Goal: Task Accomplishment & Management: Complete application form

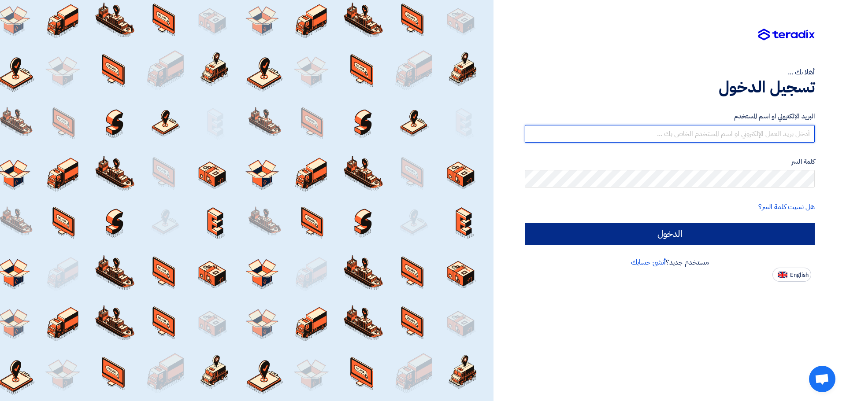
type input "[EMAIL_ADDRESS][DOMAIN_NAME]"
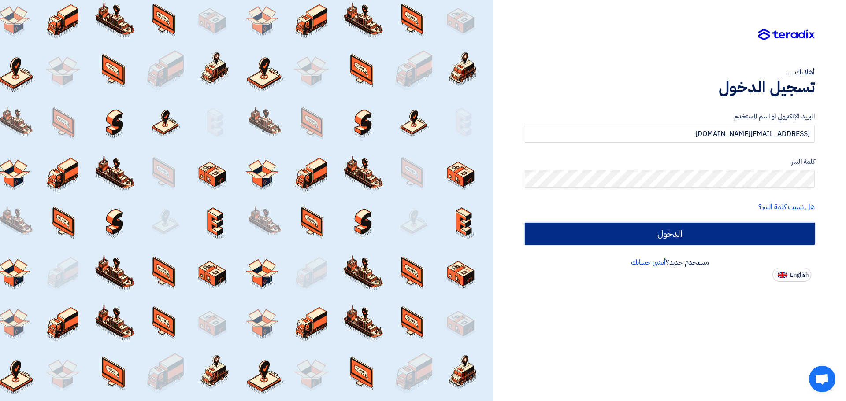
click at [659, 234] on input "الدخول" at bounding box center [670, 234] width 290 height 22
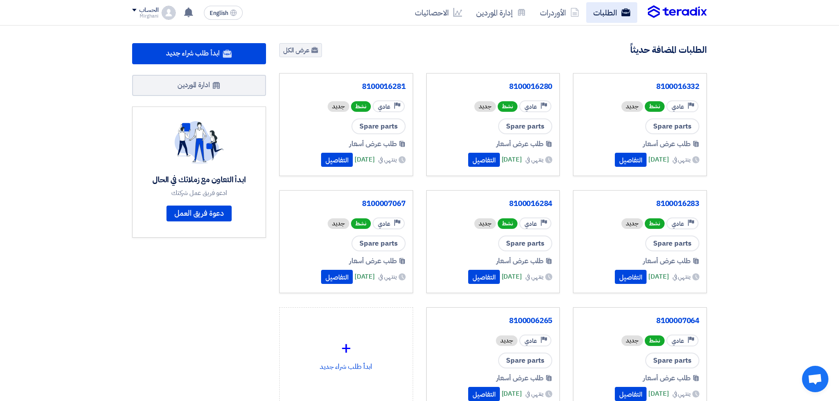
click at [604, 13] on link "الطلبات" at bounding box center [611, 12] width 51 height 21
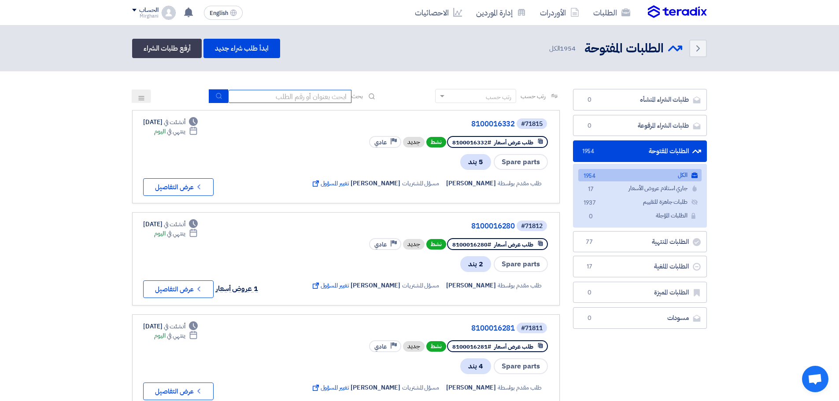
click at [298, 99] on input at bounding box center [289, 96] width 123 height 13
paste input "8100016274"
type input "8100016274"
click at [221, 94] on button "submit" at bounding box center [218, 96] width 19 height 14
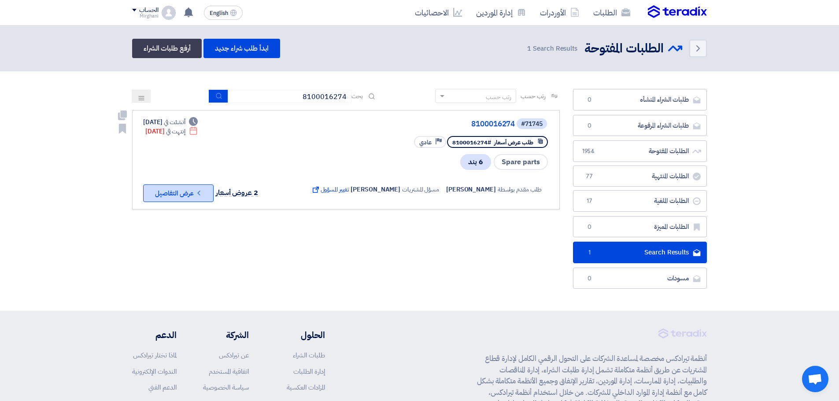
click at [195, 197] on button "Check details عرض التفاصيل" at bounding box center [178, 194] width 70 height 18
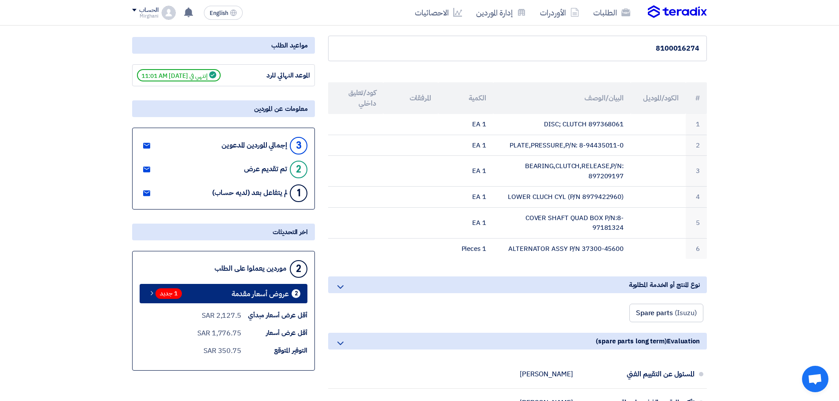
click at [161, 293] on span "1 جديد" at bounding box center [169, 294] width 26 height 11
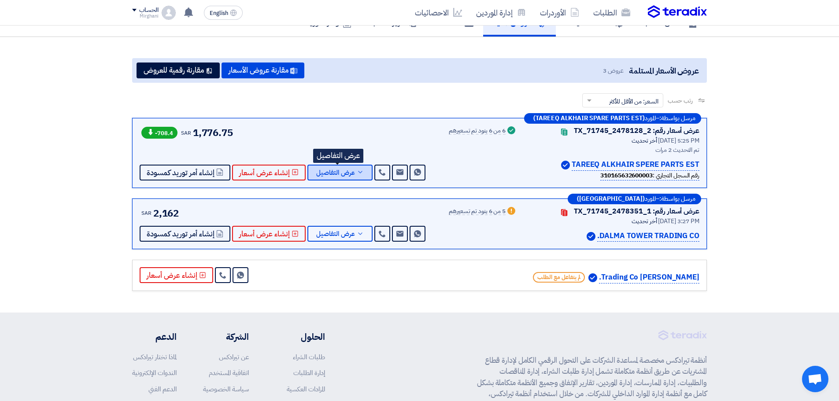
click at [350, 172] on span "عرض التفاصيل" at bounding box center [335, 173] width 39 height 7
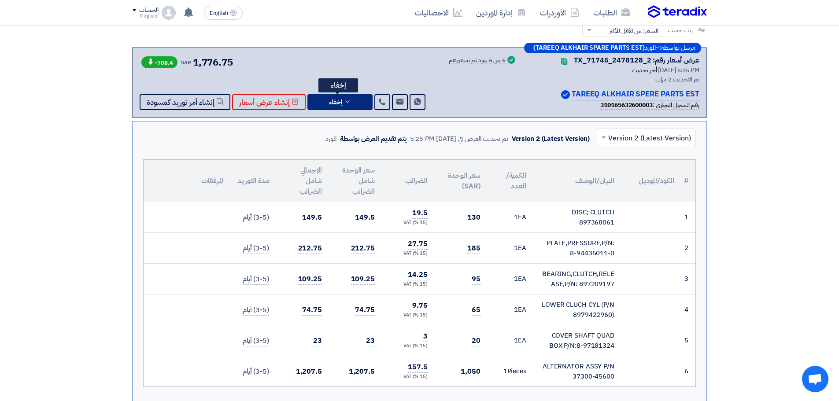
scroll to position [113, 0]
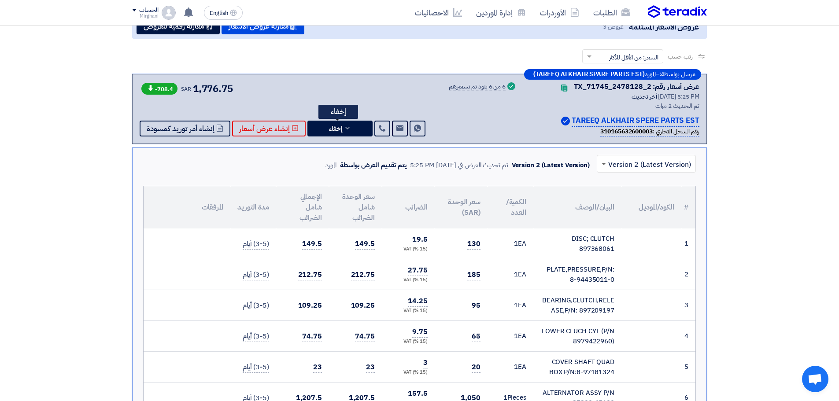
click at [606, 163] on span at bounding box center [604, 164] width 4 height 3
click at [624, 194] on div "Version 1" at bounding box center [646, 202] width 98 height 18
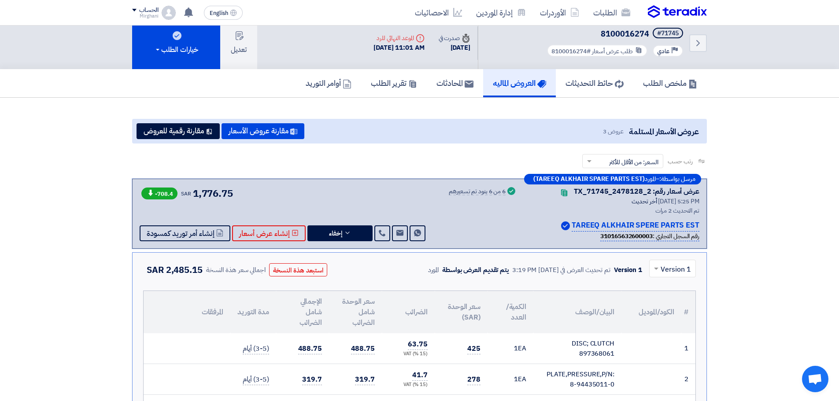
scroll to position [0, 0]
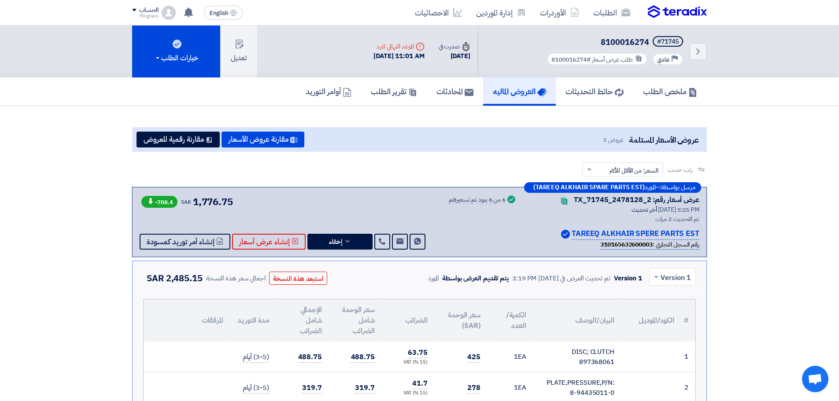
click at [660, 275] on span at bounding box center [655, 277] width 11 height 11
click at [665, 296] on span "Version 2 (Latest Version)" at bounding box center [649, 297] width 83 height 11
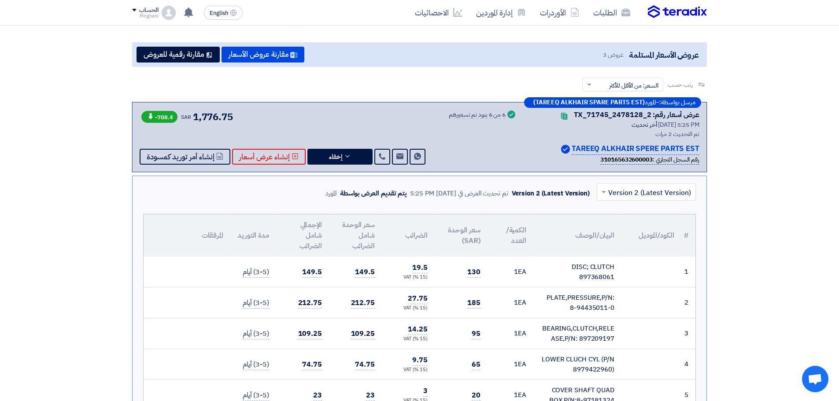
scroll to position [88, 0]
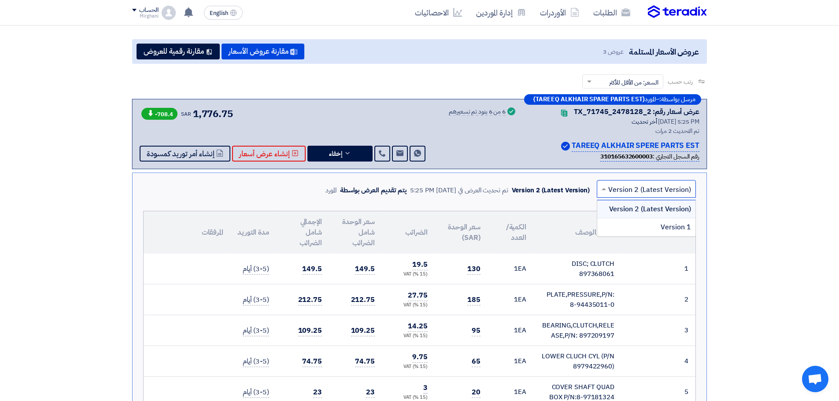
click at [605, 187] on span at bounding box center [602, 189] width 11 height 11
click at [630, 225] on div "Version 1" at bounding box center [646, 228] width 98 height 18
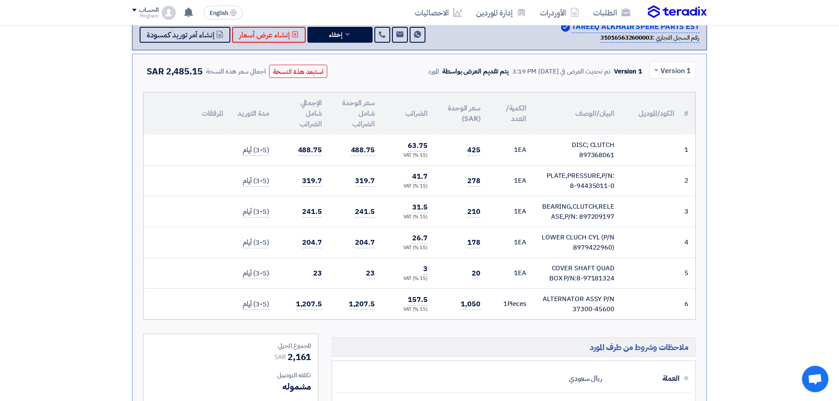
scroll to position [220, 0]
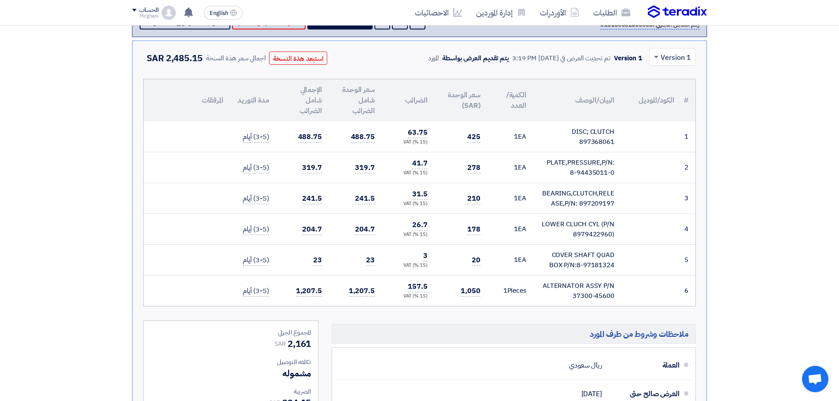
click at [658, 57] on span at bounding box center [656, 57] width 4 height 3
click at [667, 89] on div "Version 1" at bounding box center [673, 95] width 46 height 18
click at [663, 56] on div at bounding box center [673, 56] width 46 height 15
click at [667, 74] on span "Version 2 (Latest Version)" at bounding box center [649, 77] width 83 height 11
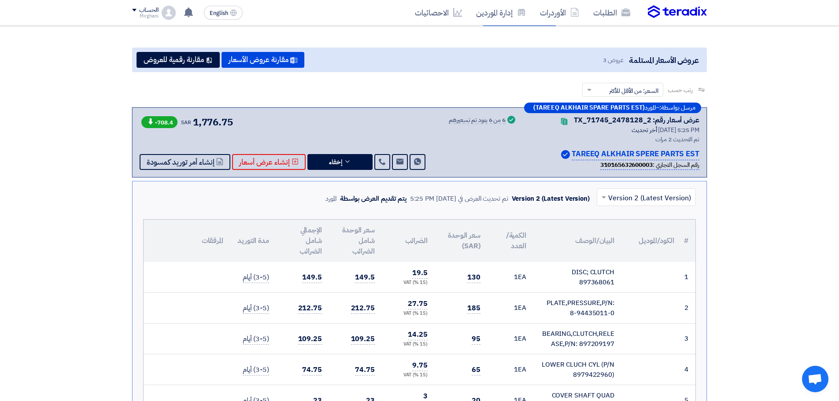
scroll to position [44, 0]
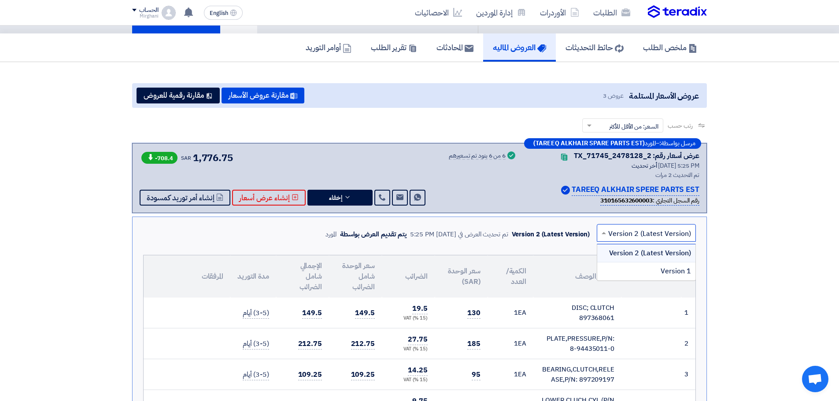
click at [607, 231] on span at bounding box center [602, 233] width 11 height 11
click at [623, 266] on div "Version 1" at bounding box center [646, 272] width 98 height 18
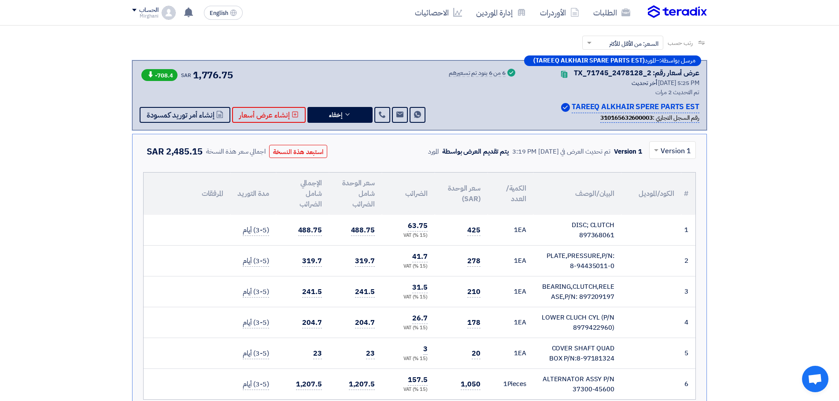
scroll to position [0, 0]
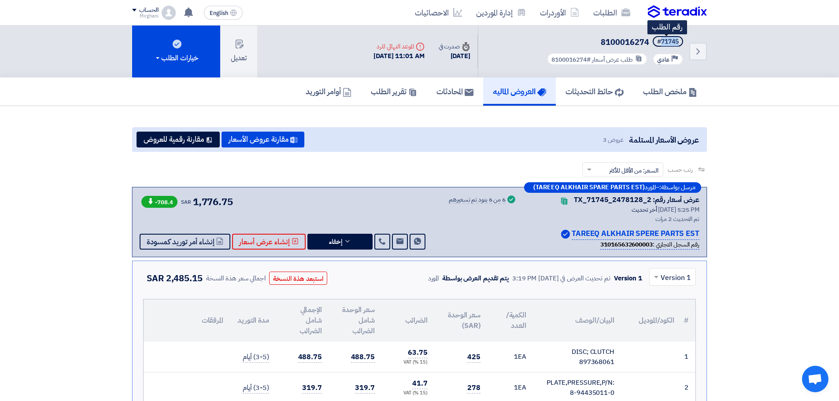
drag, startPoint x: 660, startPoint y: 42, endPoint x: 682, endPoint y: 44, distance: 22.1
click at [682, 44] on span "#71745" at bounding box center [668, 41] width 30 height 11
copy div "71745"
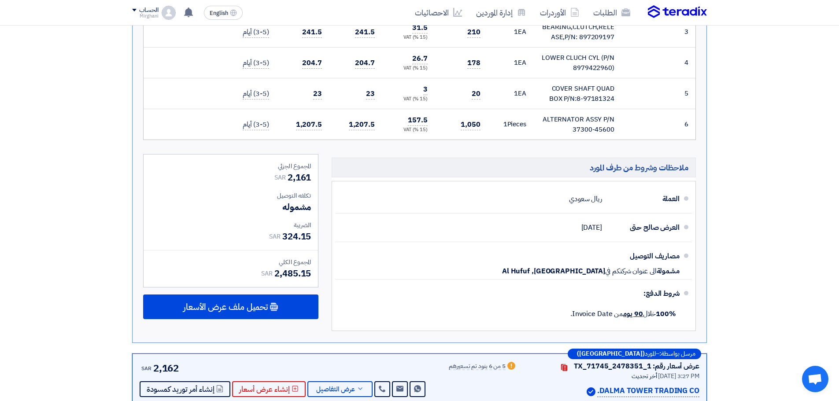
scroll to position [397, 0]
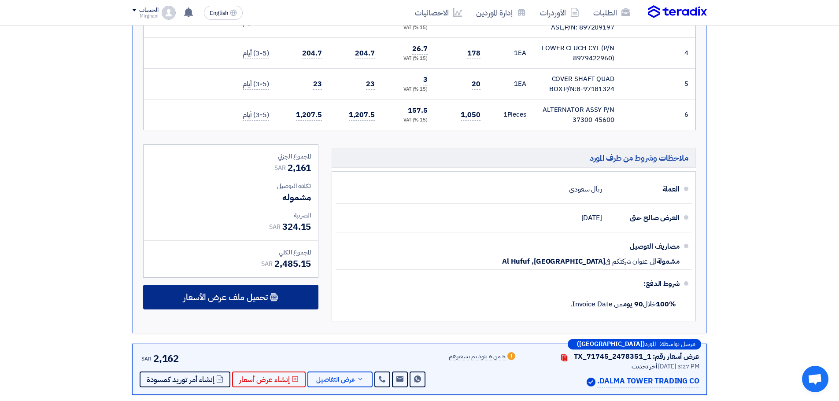
click at [225, 294] on span "تحميل ملف عرض الأسعار" at bounding box center [225, 297] width 85 height 8
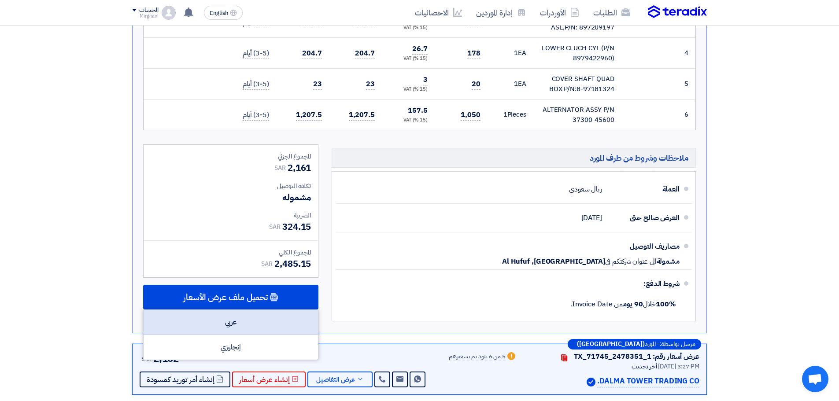
click at [241, 315] on div "عربي" at bounding box center [231, 322] width 174 height 25
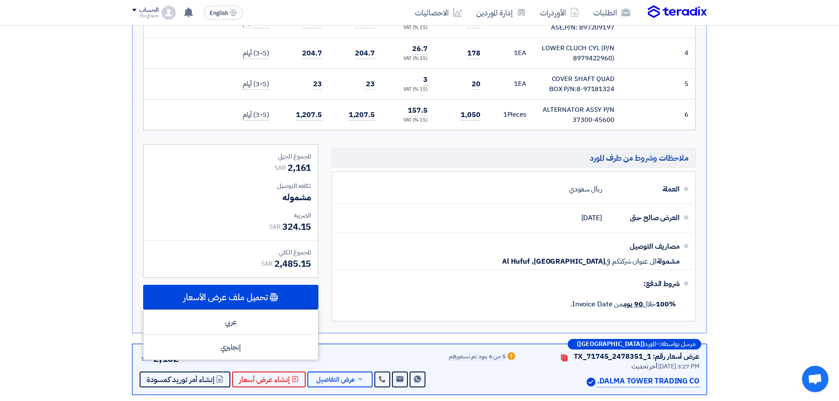
drag, startPoint x: 570, startPoint y: 118, endPoint x: 627, endPoint y: 124, distance: 57.6
click at [627, 124] on tr "6 ALTERNATOR ASSY P/N 37300-45600" at bounding box center [420, 115] width 552 height 31
copy tr "ALTERNATOR ASSY P/N 37300-45600"
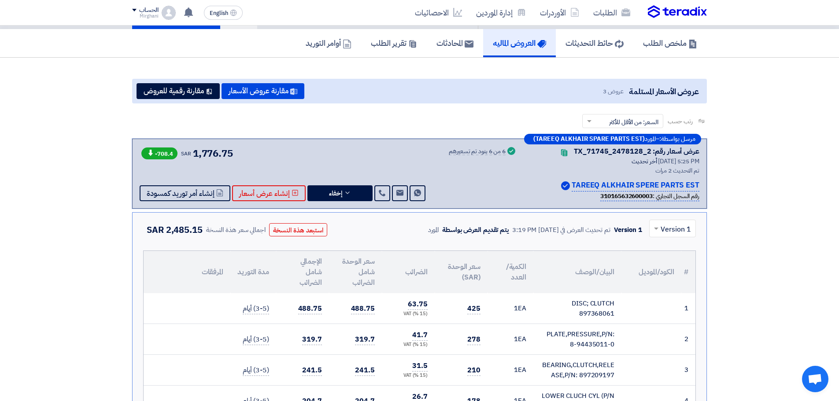
scroll to position [0, 0]
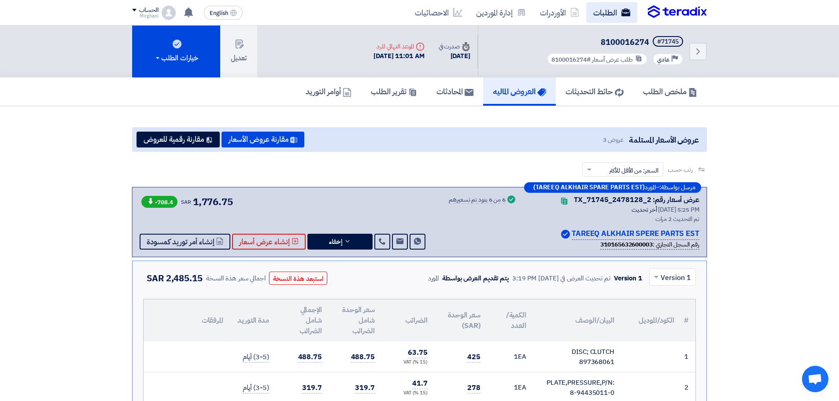
click at [609, 21] on link "الطلبات" at bounding box center [611, 12] width 51 height 21
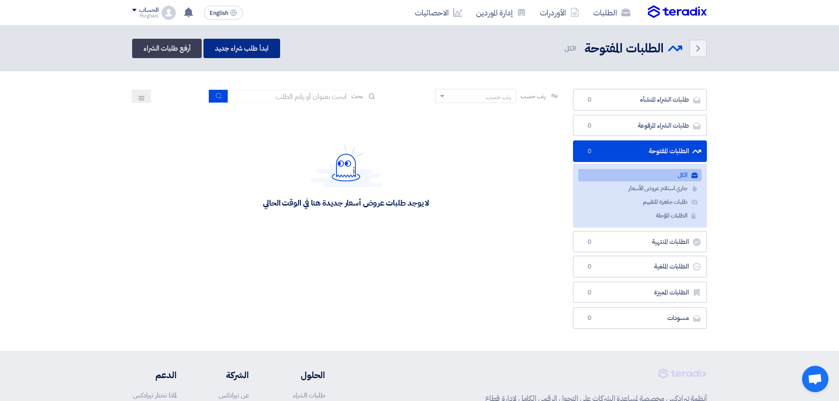
click at [238, 47] on link "ابدأ طلب شراء جديد" at bounding box center [242, 48] width 76 height 19
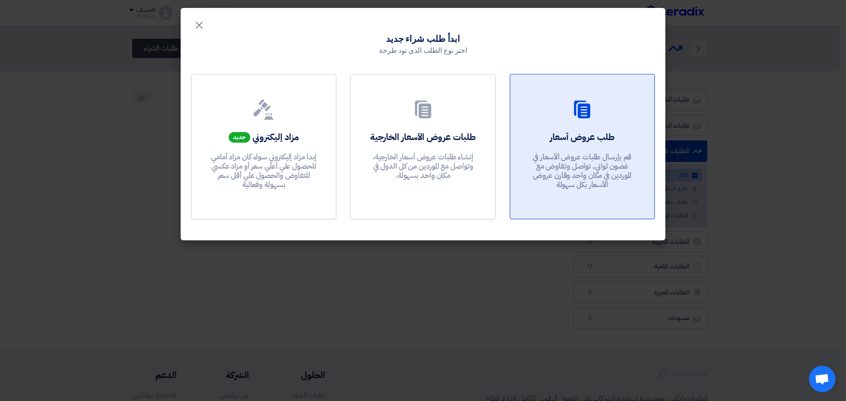
click at [605, 141] on h2 "طلب عروض أسعار" at bounding box center [582, 137] width 65 height 12
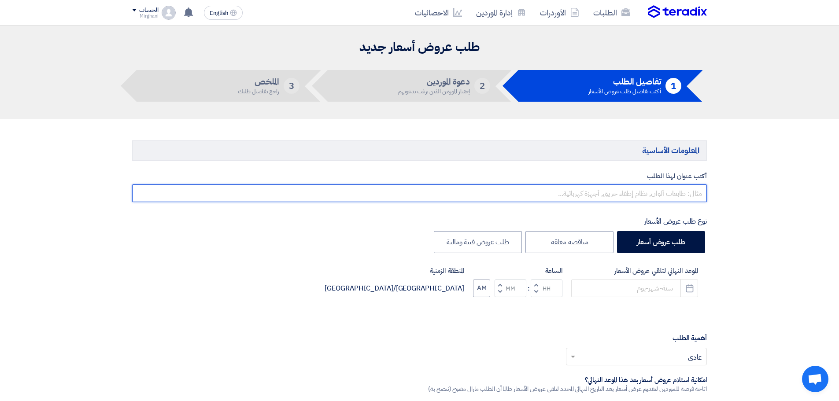
click at [601, 193] on input "text" at bounding box center [419, 194] width 575 height 18
paste input "8100016320"
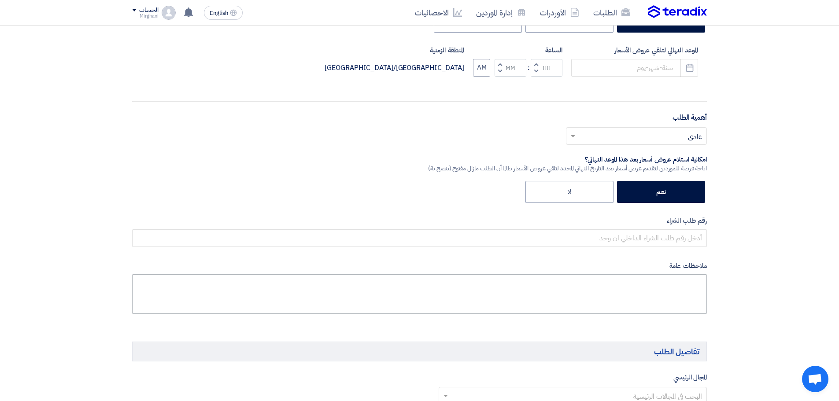
scroll to position [264, 0]
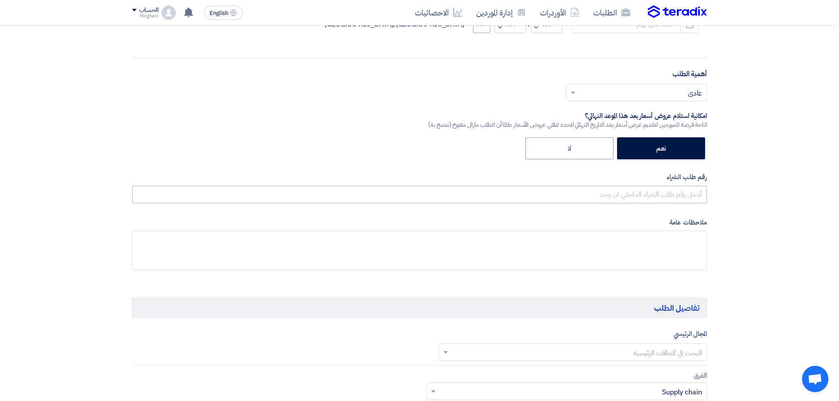
type input "8100016320"
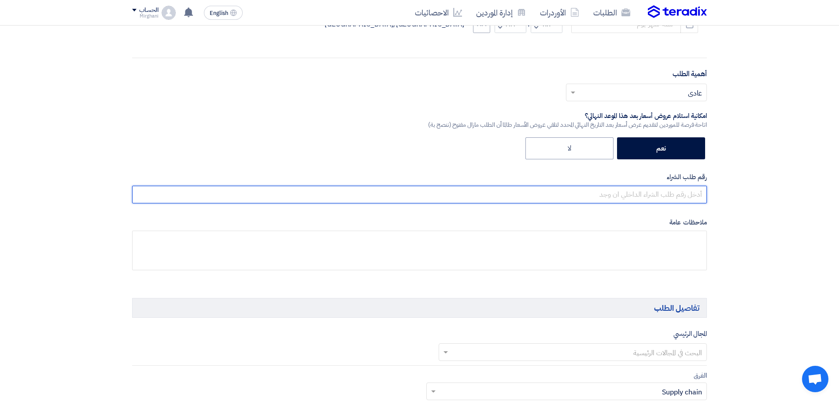
click at [612, 194] on input "text" at bounding box center [419, 195] width 575 height 18
paste input "8100016320"
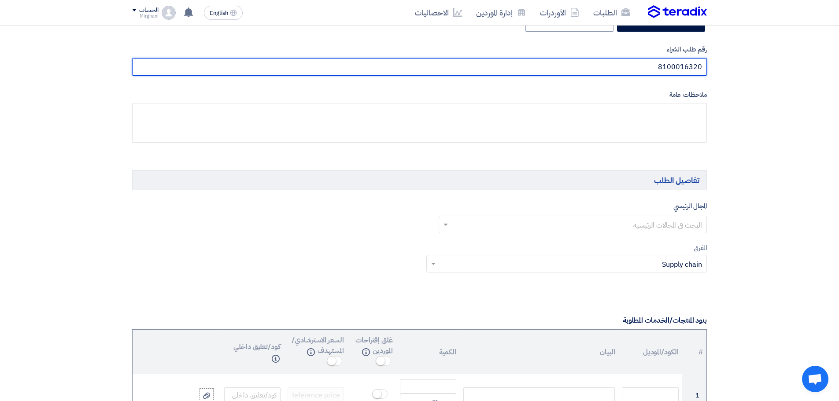
scroll to position [397, 0]
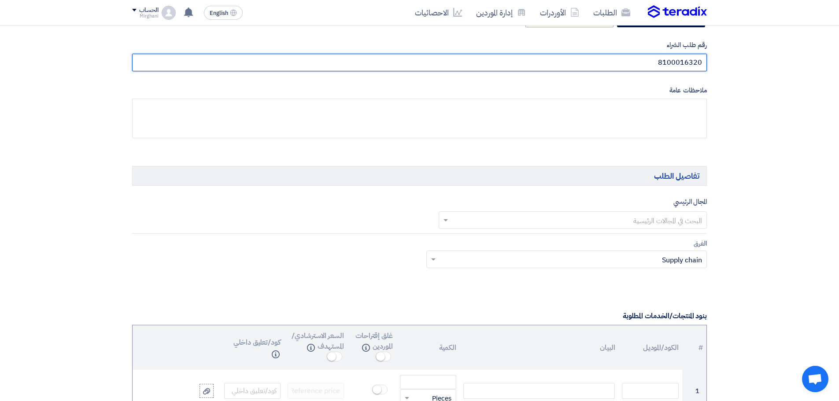
type input "8100016320"
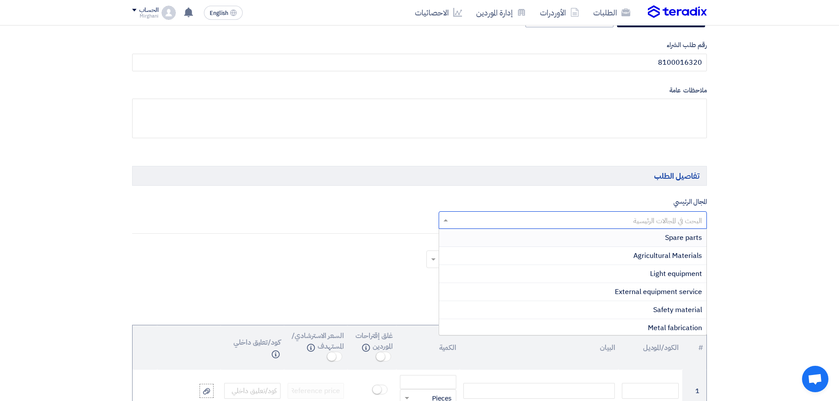
click at [600, 217] on input "text" at bounding box center [577, 221] width 251 height 15
click at [642, 242] on div "Spare parts" at bounding box center [573, 238] width 268 height 18
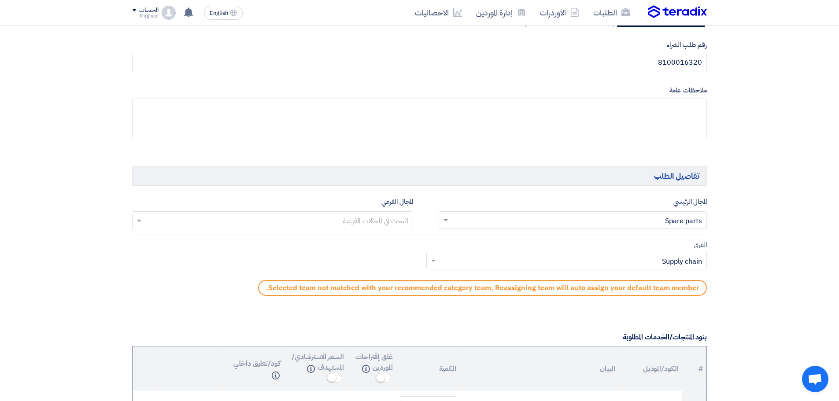
click at [346, 219] on input "text" at bounding box center [272, 222] width 272 height 15
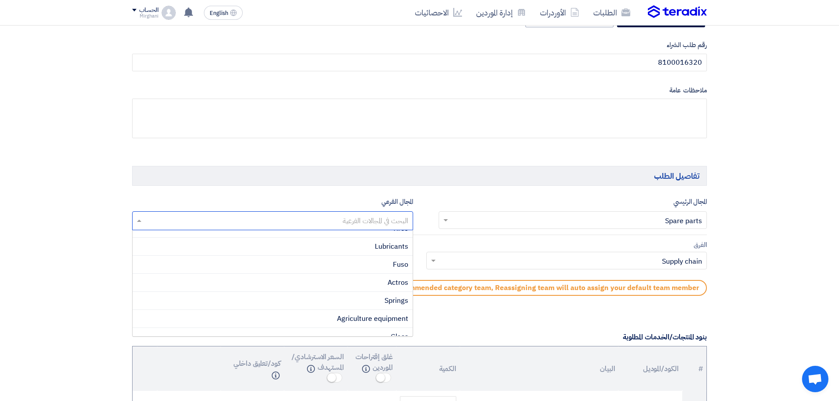
scroll to position [7, 0]
click at [379, 269] on div "Fuso" at bounding box center [273, 269] width 280 height 18
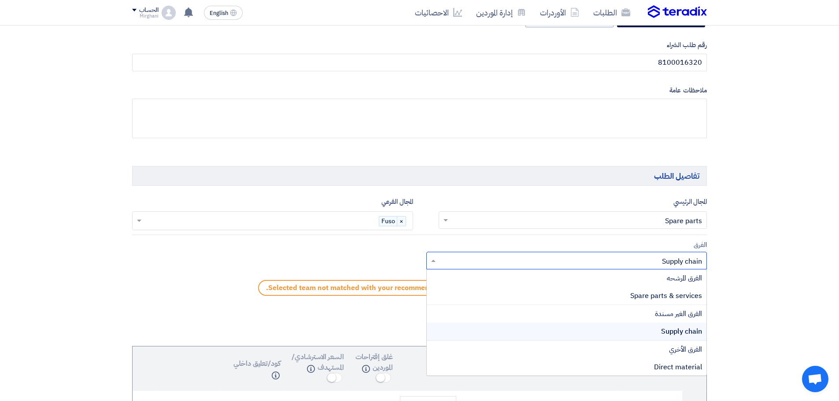
click at [482, 266] on input "text" at bounding box center [571, 262] width 263 height 15
drag, startPoint x: 560, startPoint y: 291, endPoint x: 552, endPoint y: 290, distance: 7.9
click at [560, 291] on div "Spare parts & services" at bounding box center [567, 296] width 280 height 18
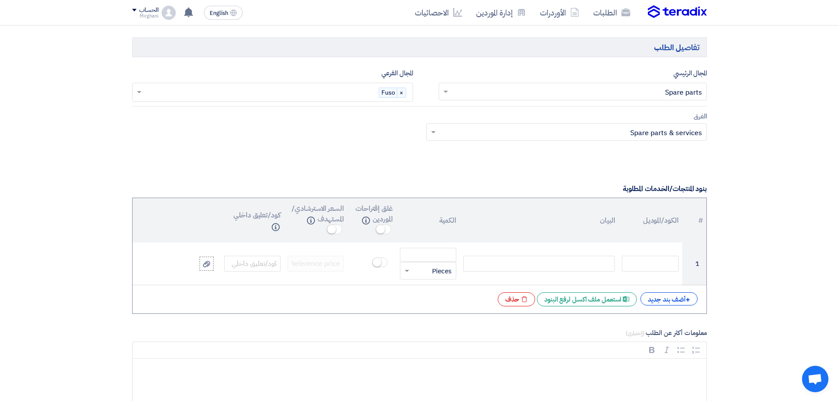
scroll to position [529, 0]
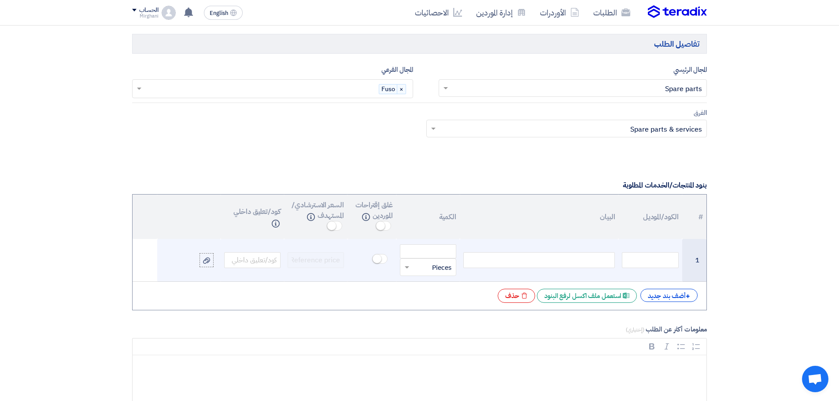
click at [525, 265] on div at bounding box center [539, 260] width 152 height 16
paste div
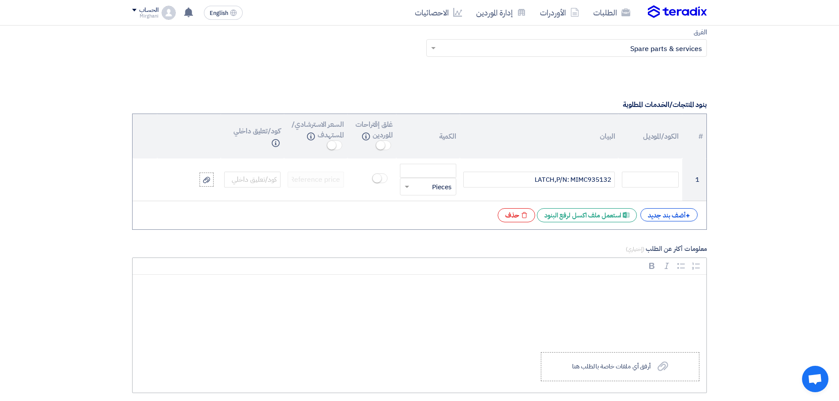
scroll to position [617, 0]
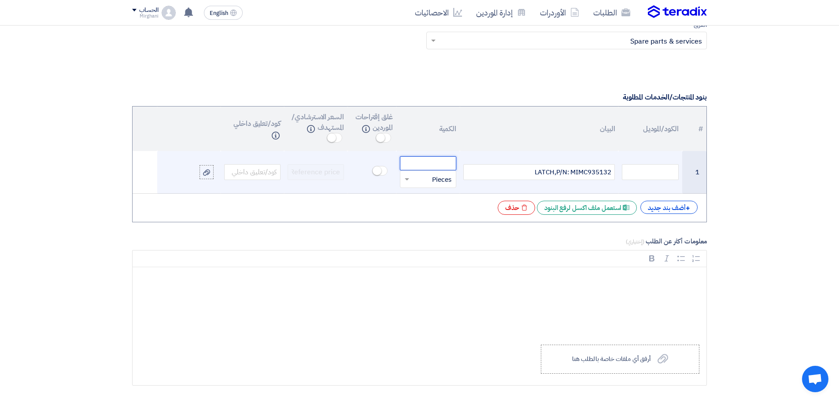
click at [438, 163] on input "number" at bounding box center [428, 163] width 56 height 14
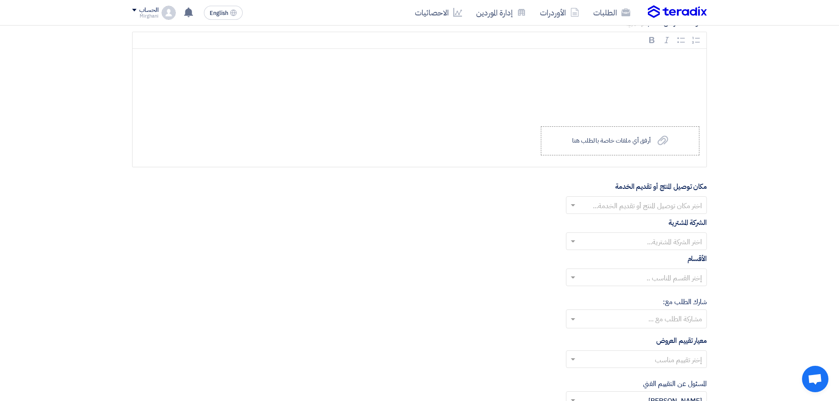
scroll to position [837, 0]
type input "1"
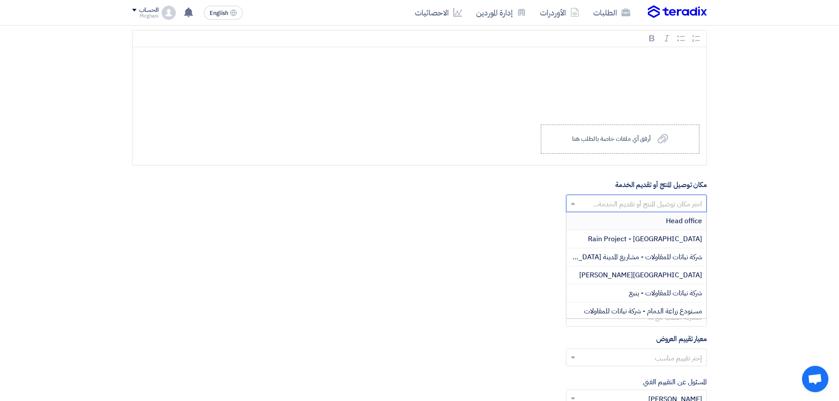
click at [602, 210] on input "text" at bounding box center [641, 204] width 123 height 15
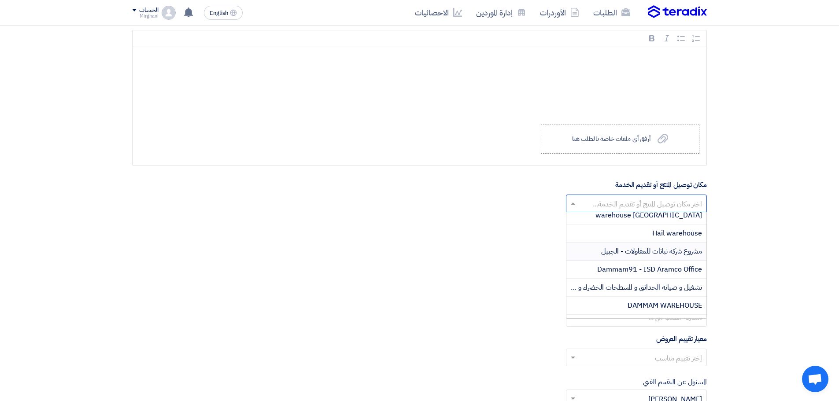
scroll to position [176, 0]
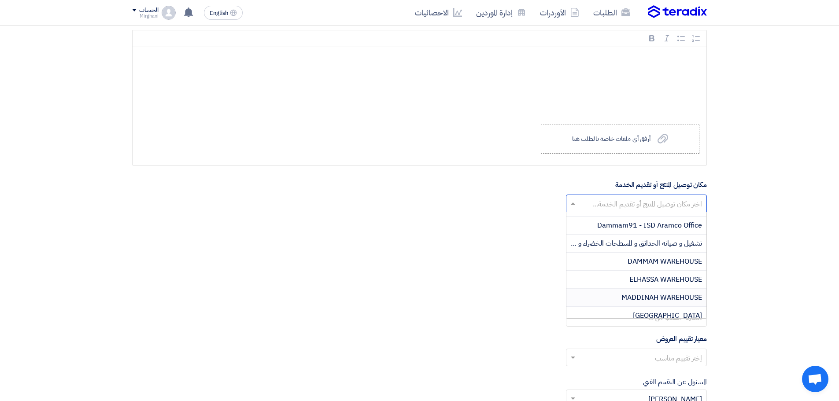
click at [622, 295] on span "MADDINAH WAREHOUSE" at bounding box center [662, 298] width 81 height 11
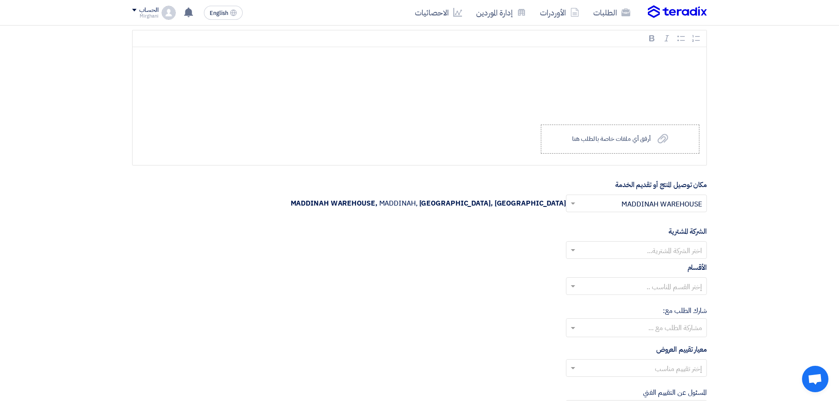
click at [598, 281] on input "text" at bounding box center [641, 287] width 123 height 15
click at [589, 251] on input "text" at bounding box center [641, 251] width 123 height 15
click at [607, 272] on div "Nabatat for contracting" at bounding box center [637, 268] width 140 height 18
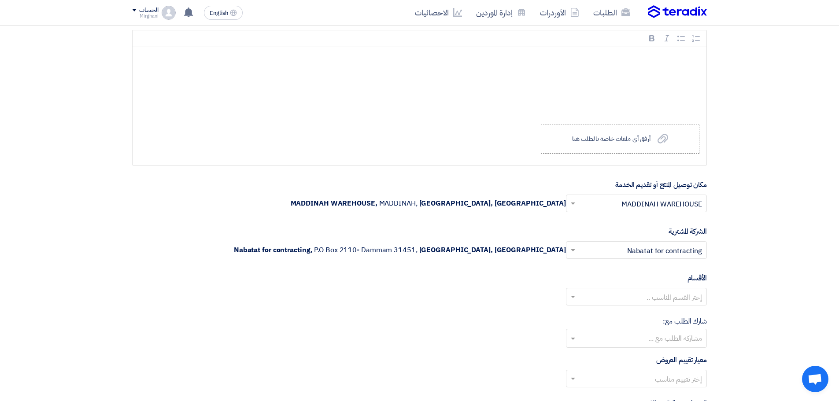
click at [593, 296] on input "text" at bounding box center [641, 298] width 123 height 15
click at [608, 313] on div "General Department" at bounding box center [637, 315] width 140 height 18
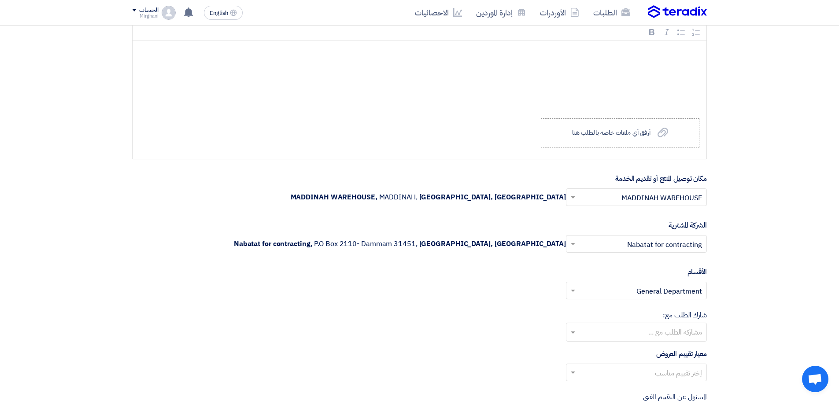
scroll to position [881, 0]
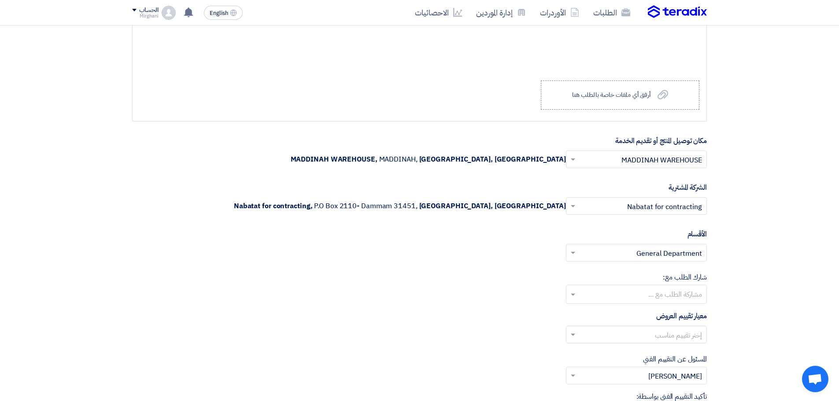
click at [585, 334] on input "text" at bounding box center [641, 336] width 123 height 15
click at [614, 373] on div "spare parts long term" at bounding box center [637, 371] width 140 height 18
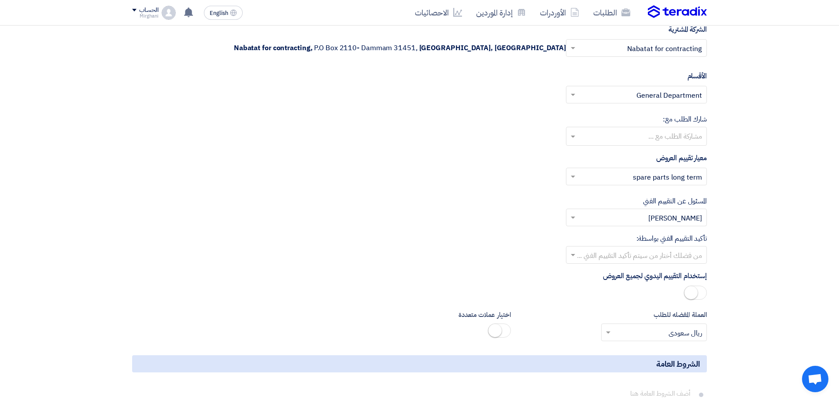
scroll to position [1057, 0]
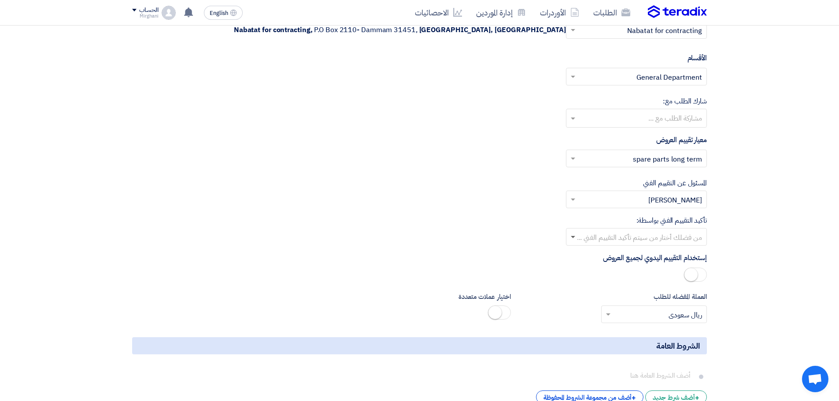
click at [572, 236] on span at bounding box center [573, 237] width 4 height 3
click at [620, 308] on div "[PERSON_NAME]" at bounding box center [637, 309] width 140 height 18
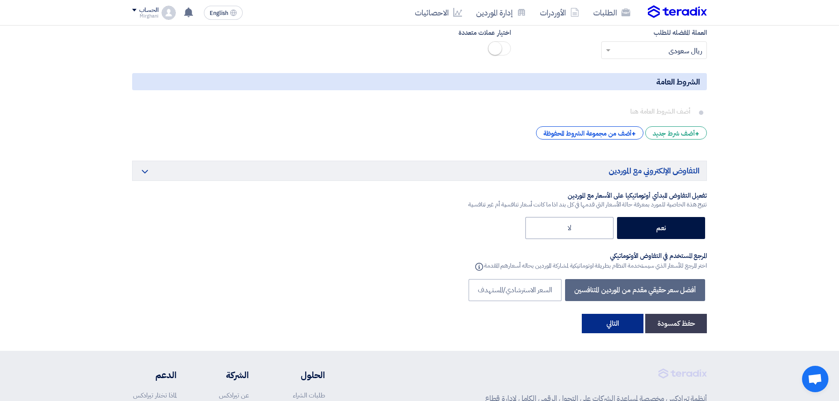
click at [623, 329] on button "التالي" at bounding box center [613, 323] width 62 height 19
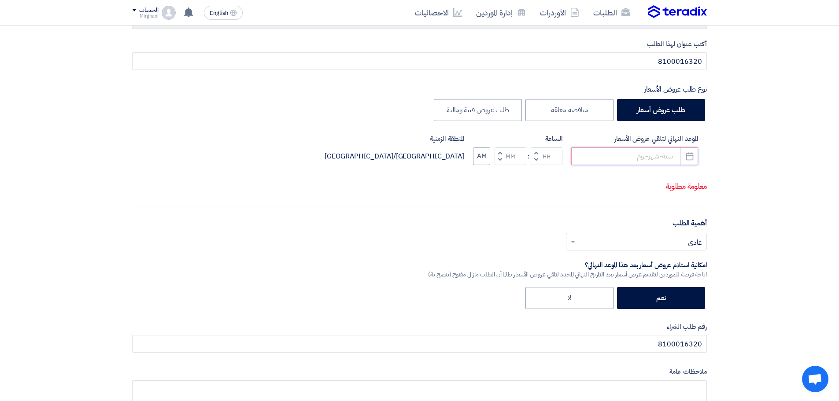
click at [630, 156] on input at bounding box center [634, 157] width 127 height 18
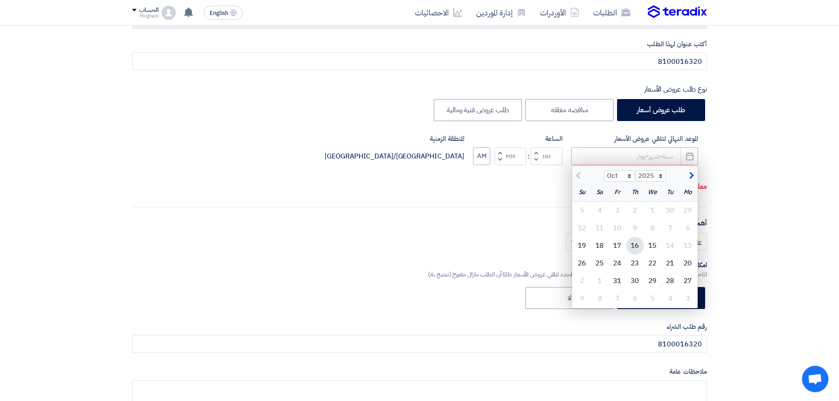
click at [635, 245] on div "16" at bounding box center [636, 246] width 18 height 18
type input "[DATE]"
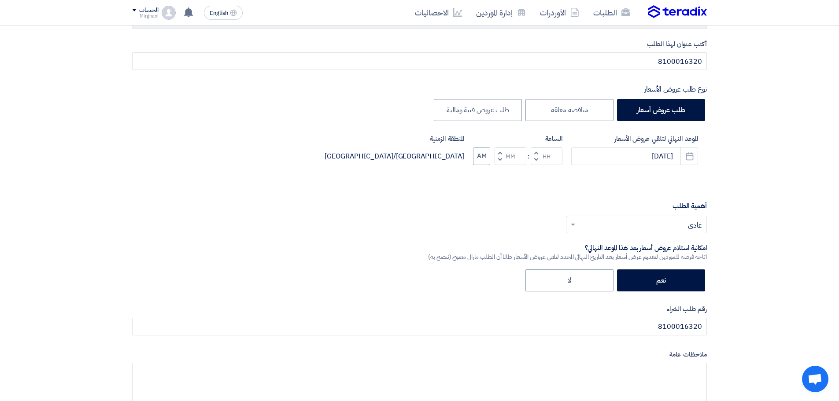
click at [536, 159] on span "button" at bounding box center [536, 159] width 3 height 7
type input "11"
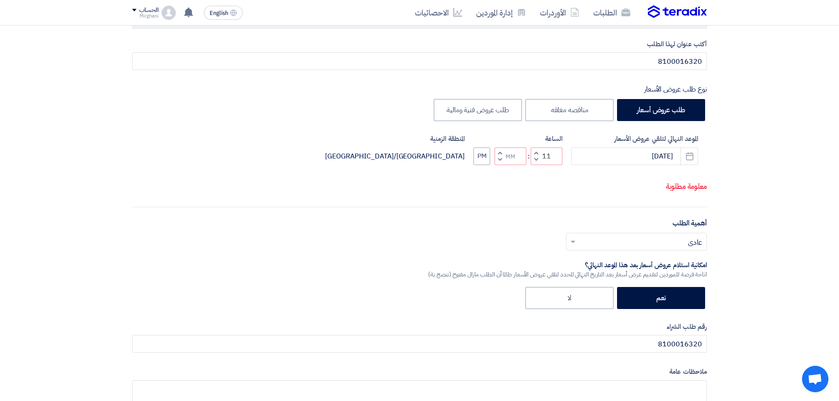
click at [504, 159] on button "Increment minutes" at bounding box center [500, 153] width 11 height 11
type input "01"
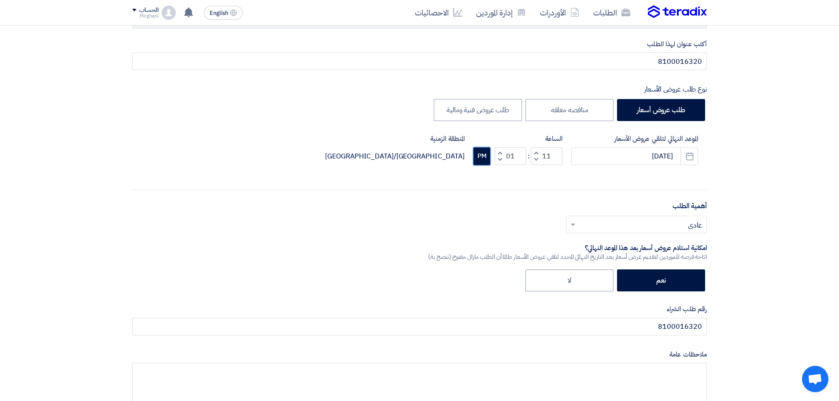
click at [486, 157] on button "PM" at bounding box center [482, 157] width 17 height 18
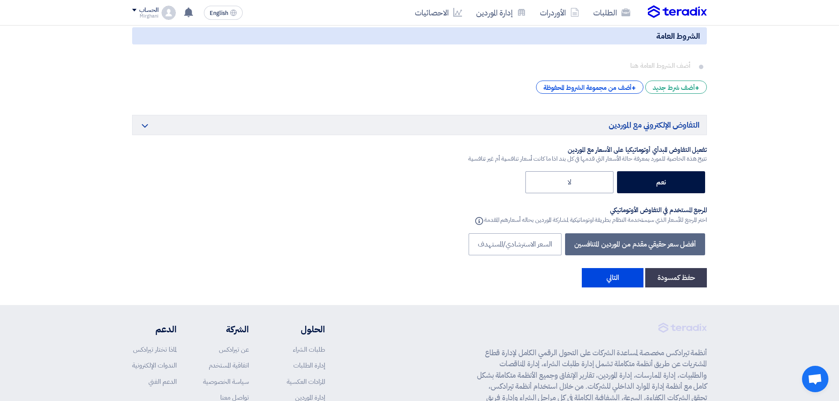
scroll to position [1410, 0]
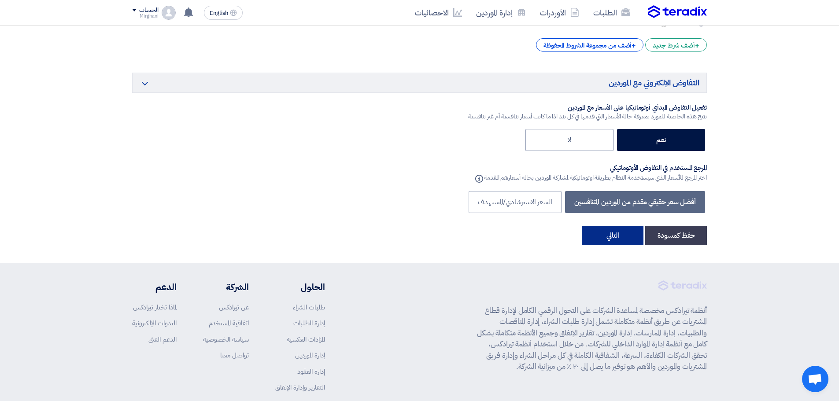
click at [598, 234] on button "التالي" at bounding box center [613, 235] width 62 height 19
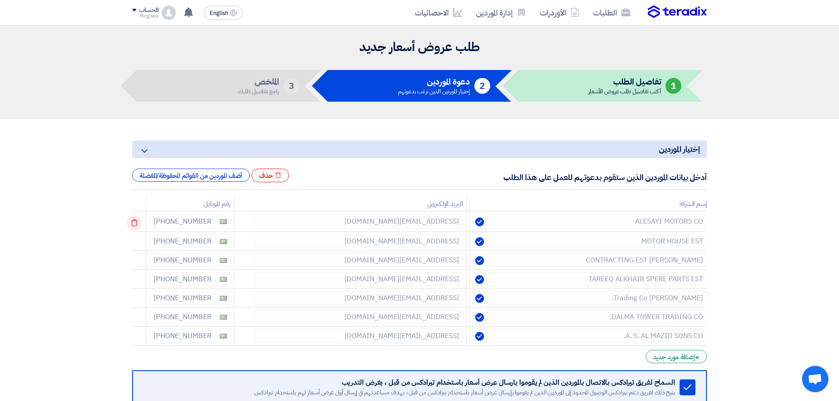
click at [137, 221] on use at bounding box center [134, 222] width 7 height 7
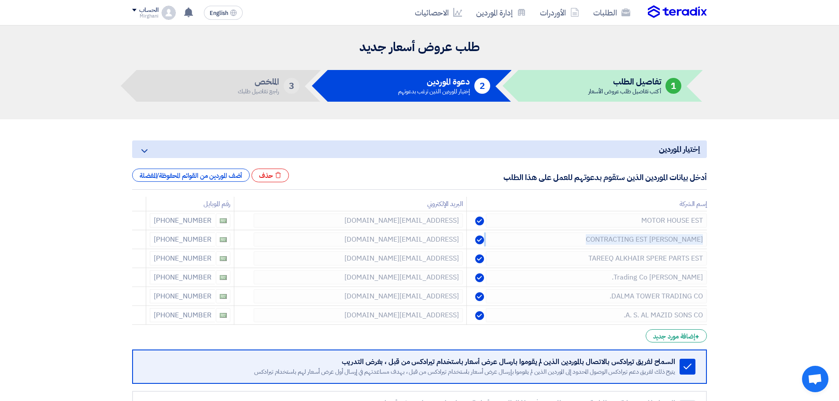
click at [0, 0] on use at bounding box center [0, 0] width 0 height 0
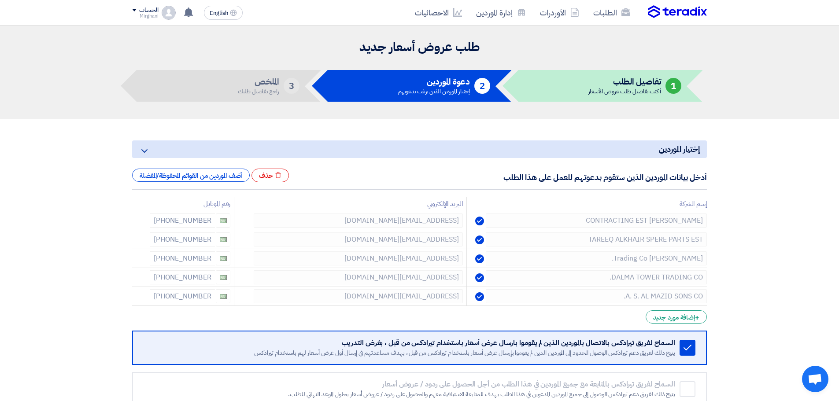
click at [0, 0] on use at bounding box center [0, 0] width 0 height 0
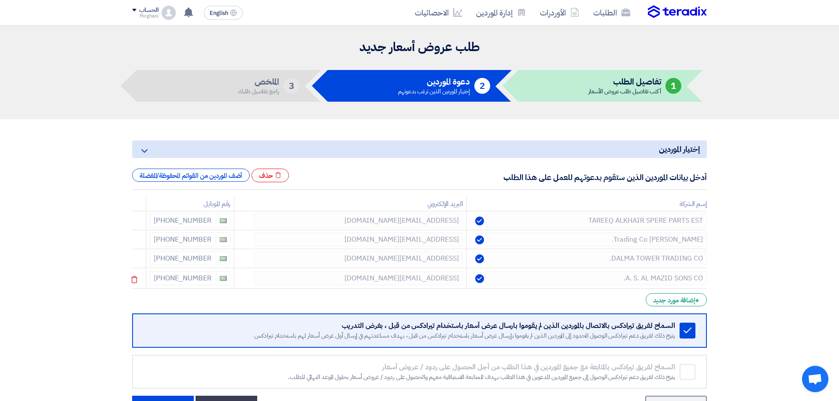
click at [132, 272] on td at bounding box center [139, 278] width 14 height 21
click at [135, 278] on use at bounding box center [134, 279] width 7 height 7
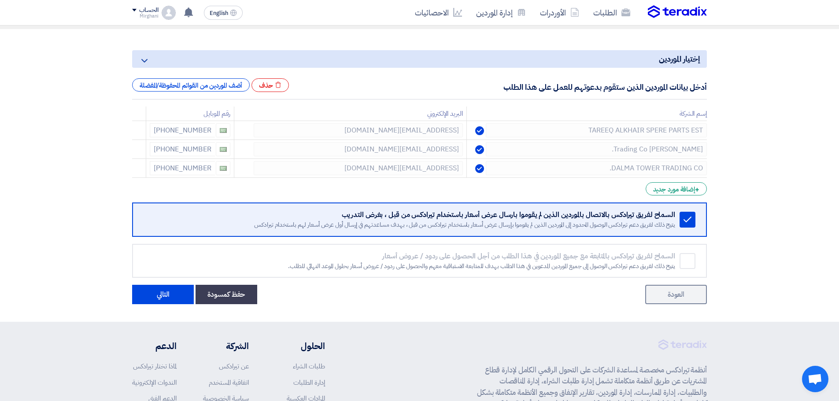
scroll to position [132, 0]
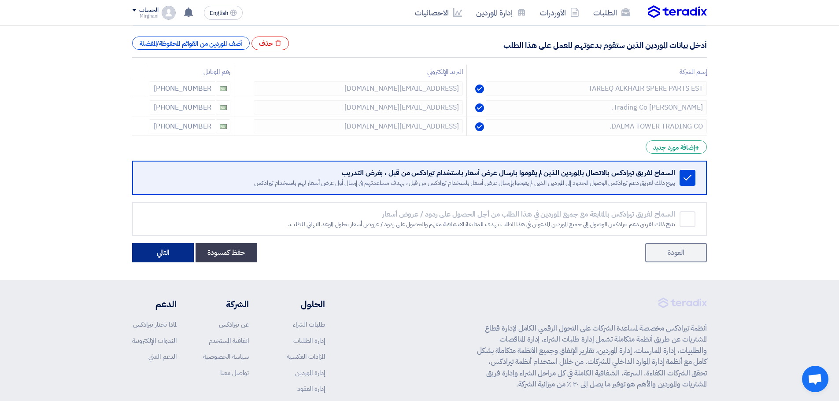
click at [170, 258] on button "التالي" at bounding box center [163, 252] width 62 height 19
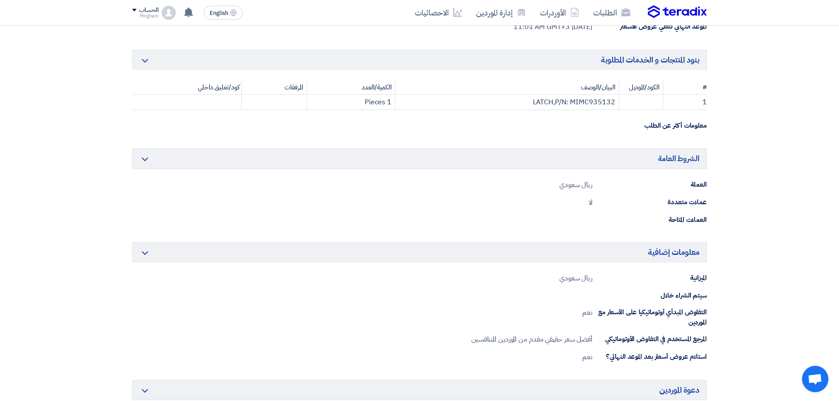
scroll to position [308, 0]
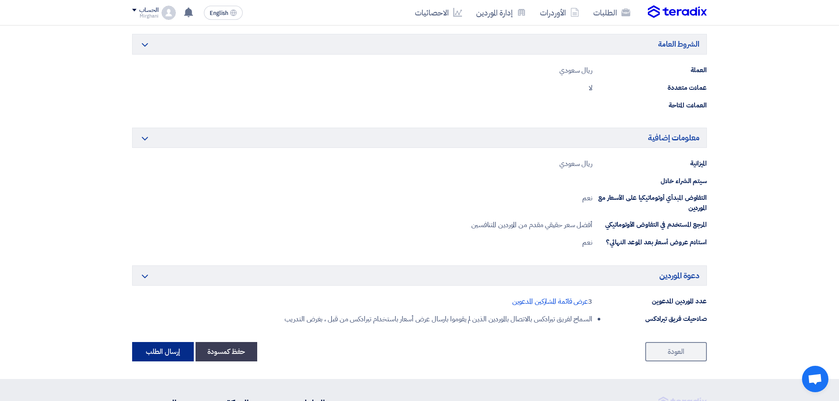
click at [156, 353] on button "إرسال الطلب" at bounding box center [163, 351] width 62 height 19
